Goal: Find specific page/section: Find specific page/section

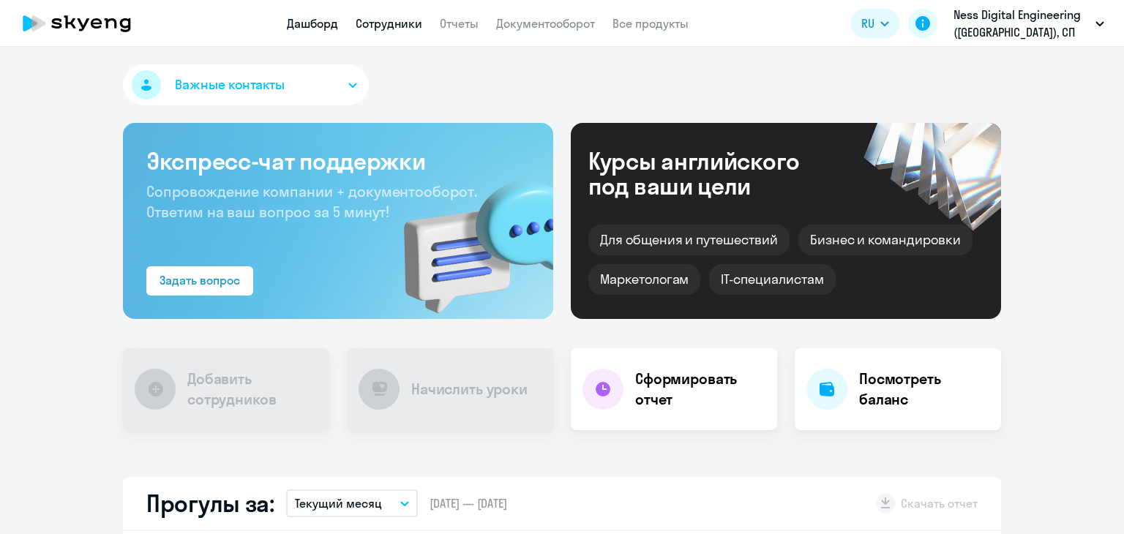
click at [379, 23] on link "Сотрудники" at bounding box center [389, 23] width 67 height 15
select select "30"
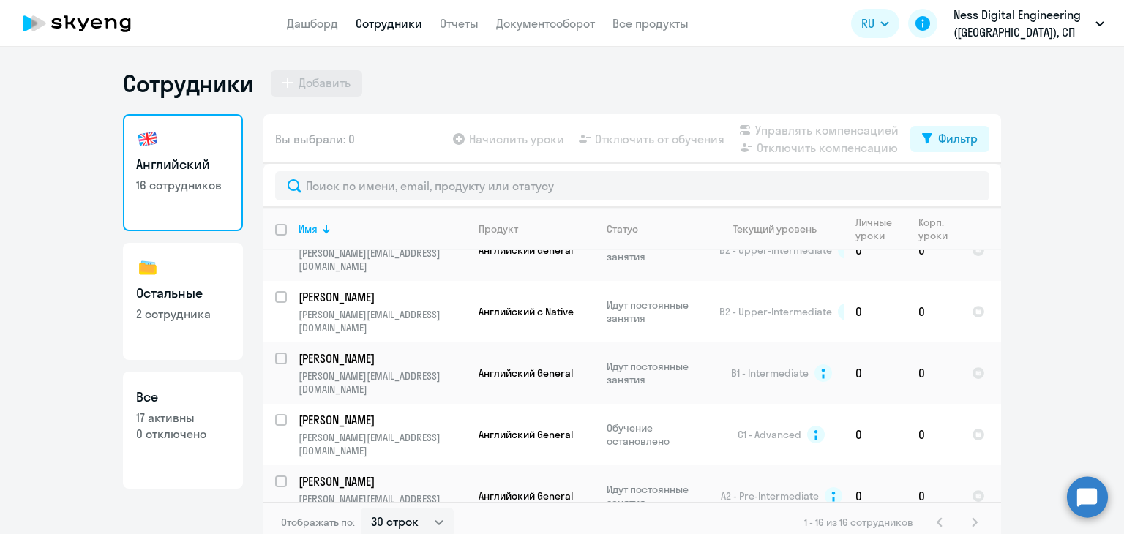
scroll to position [586, 0]
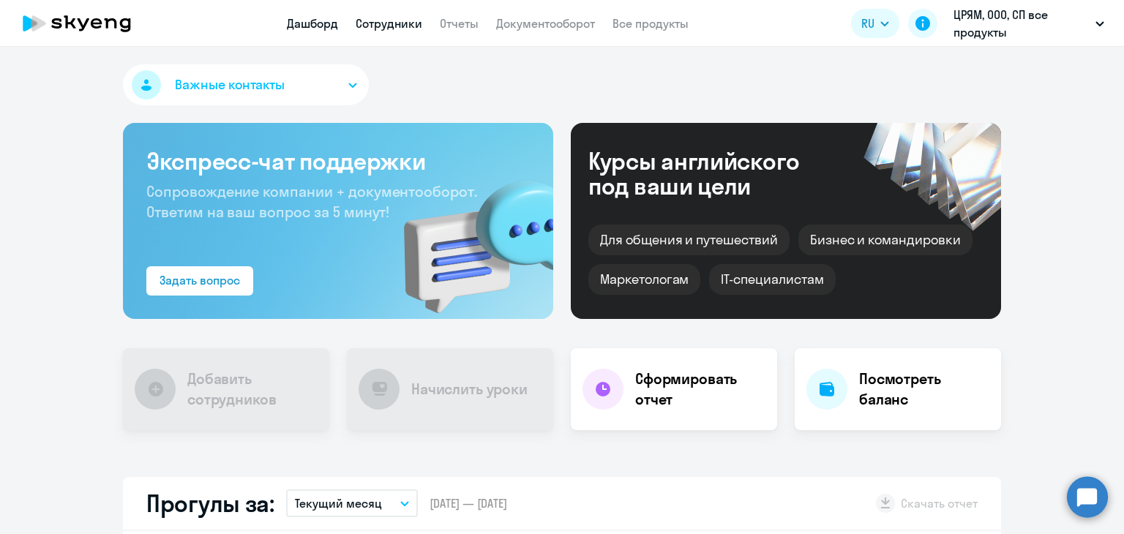
click at [395, 24] on link "Сотрудники" at bounding box center [389, 23] width 67 height 15
select select "30"
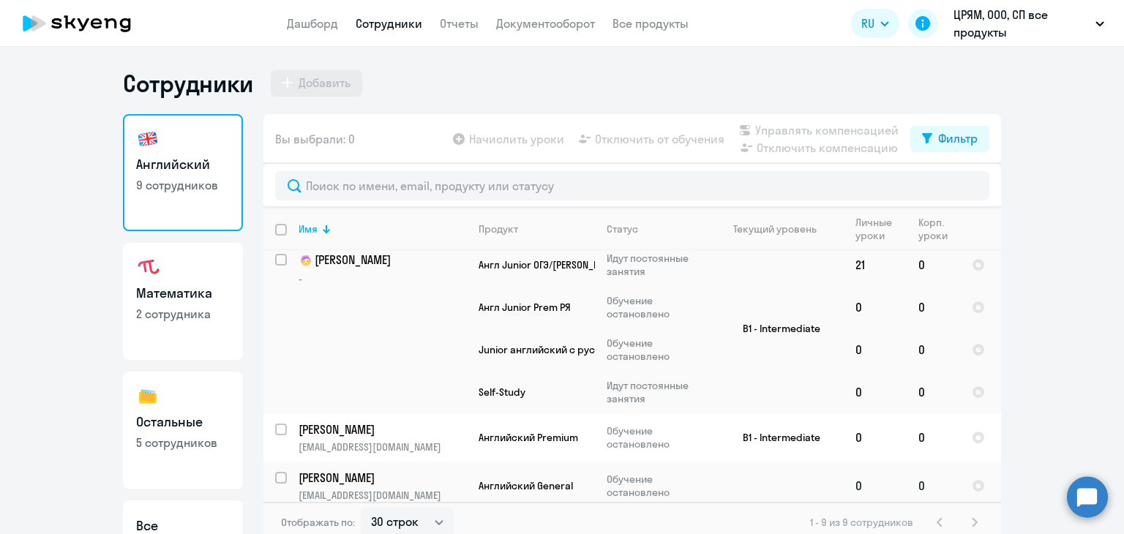
scroll to position [545, 0]
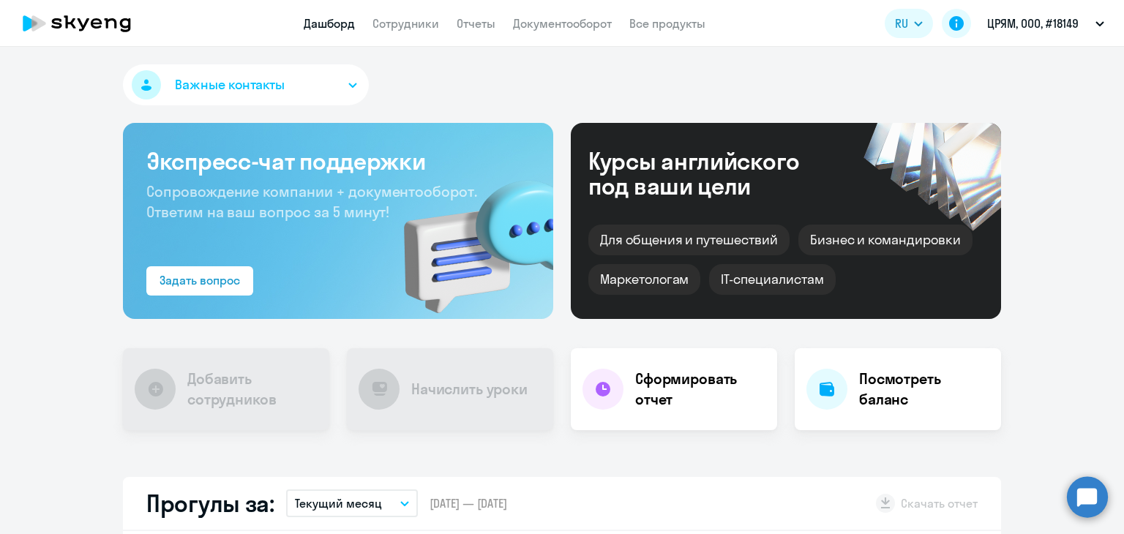
click at [415, 12] on app-header "Дашборд Сотрудники Отчеты Документооборот Все продукты Дашборд Сотрудники Отчет…" at bounding box center [562, 23] width 1124 height 47
click at [414, 16] on link "Сотрудники" at bounding box center [406, 23] width 67 height 15
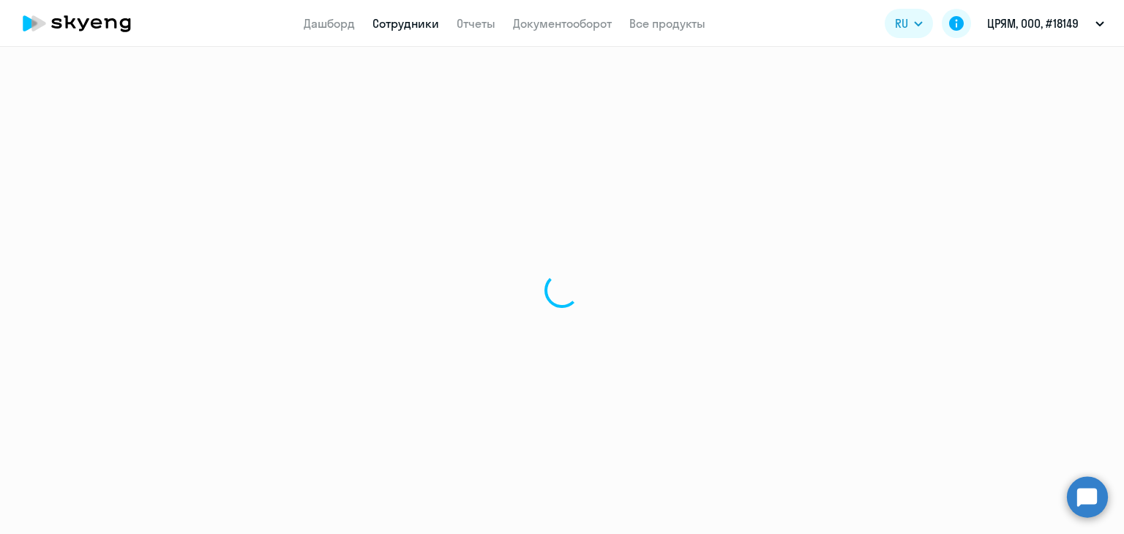
select select "30"
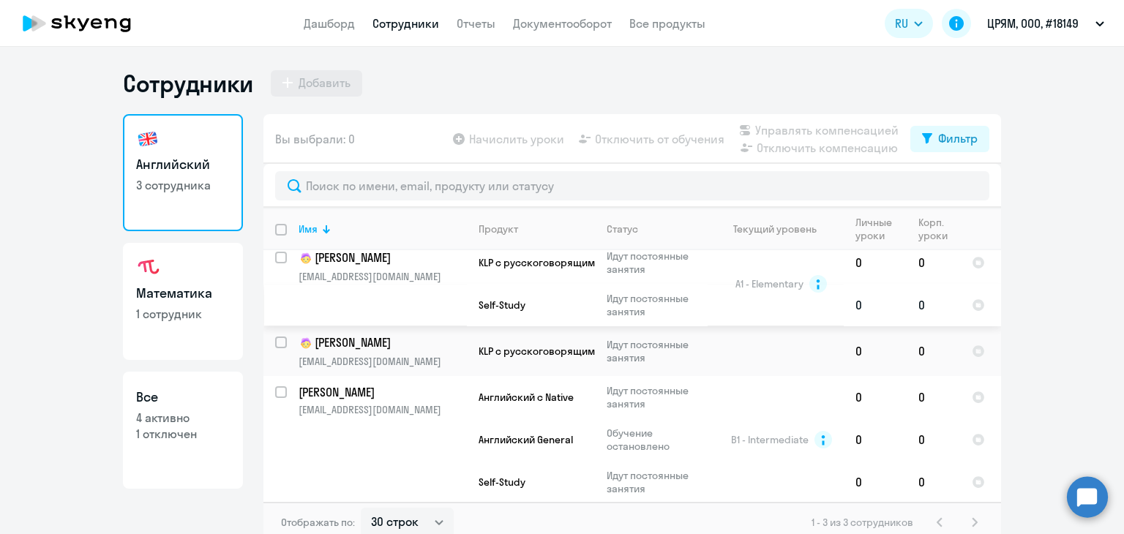
scroll to position [13, 0]
